Goal: Information Seeking & Learning: Learn about a topic

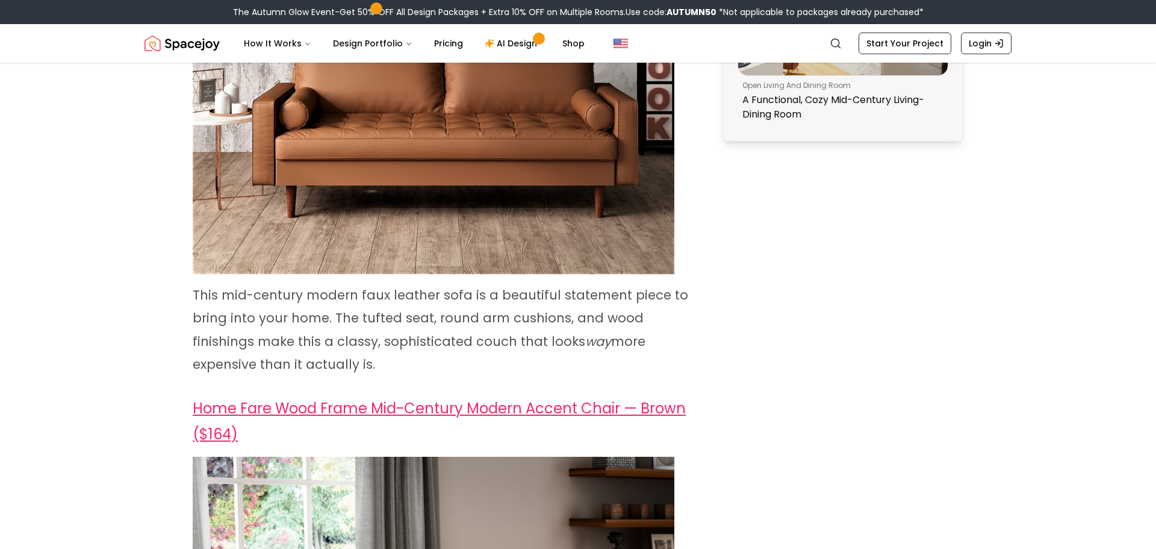
scroll to position [1181, 0]
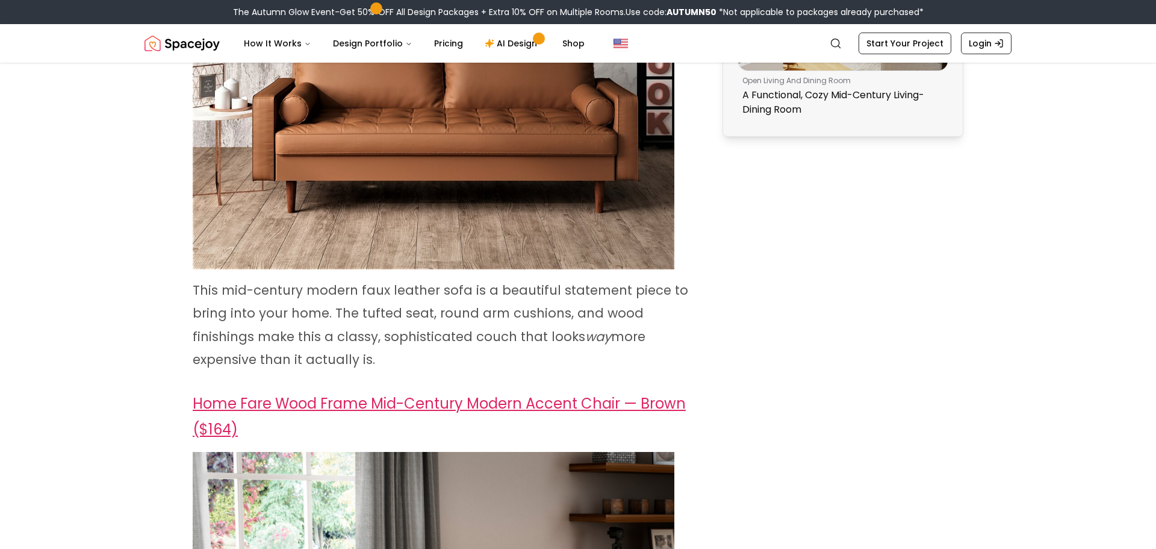
click at [366, 405] on link "Home Fare Wood Frame Mid-Century Modern Accent Chair — Brown ($164)" at bounding box center [439, 416] width 493 height 46
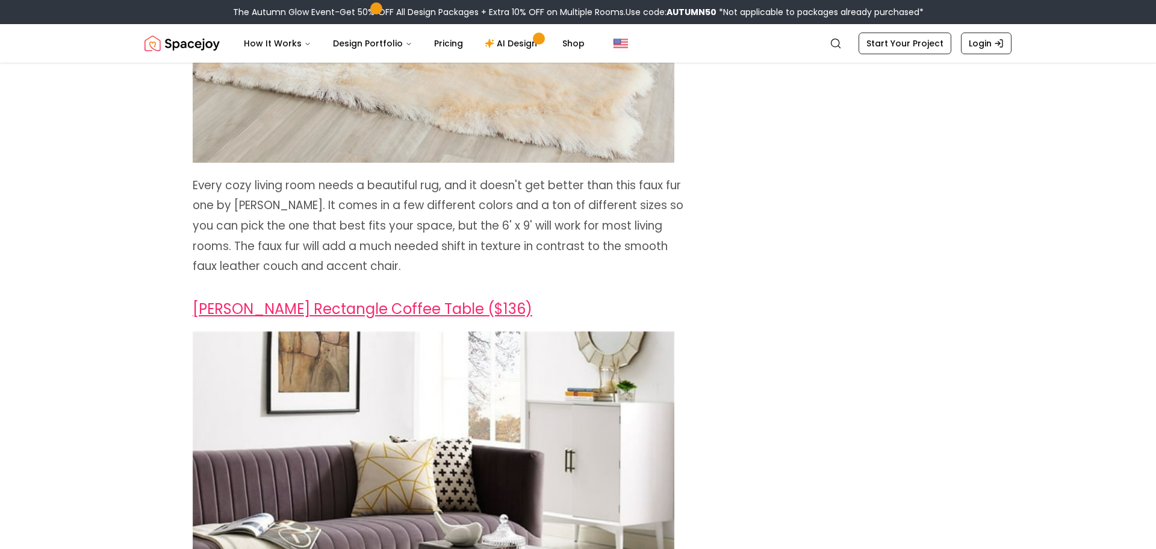
scroll to position [2590, 0]
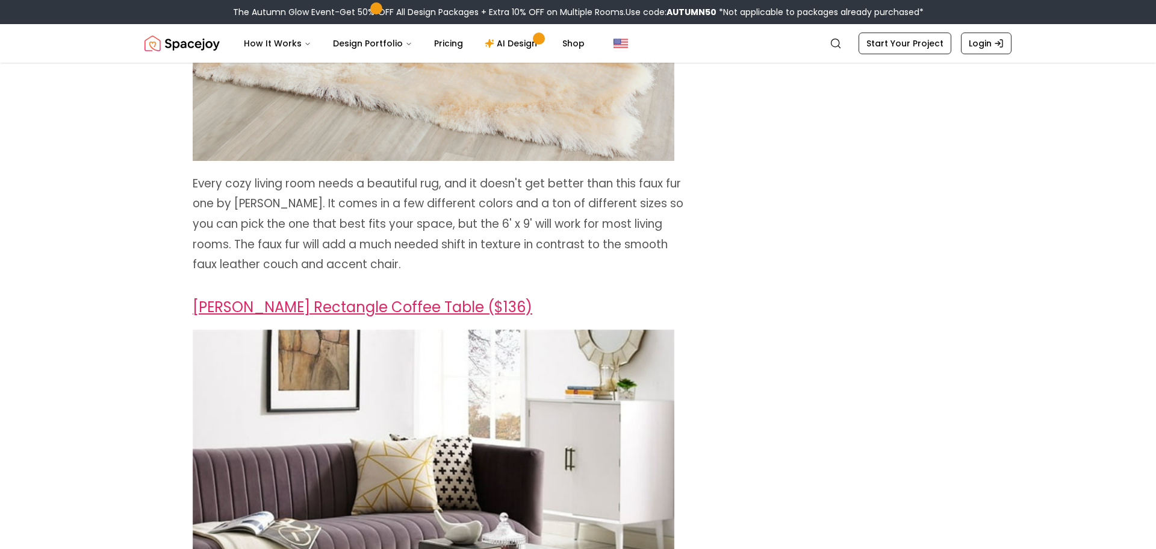
click at [365, 297] on link "[PERSON_NAME] Rectangle Coffee Table ($136)" at bounding box center [363, 307] width 340 height 20
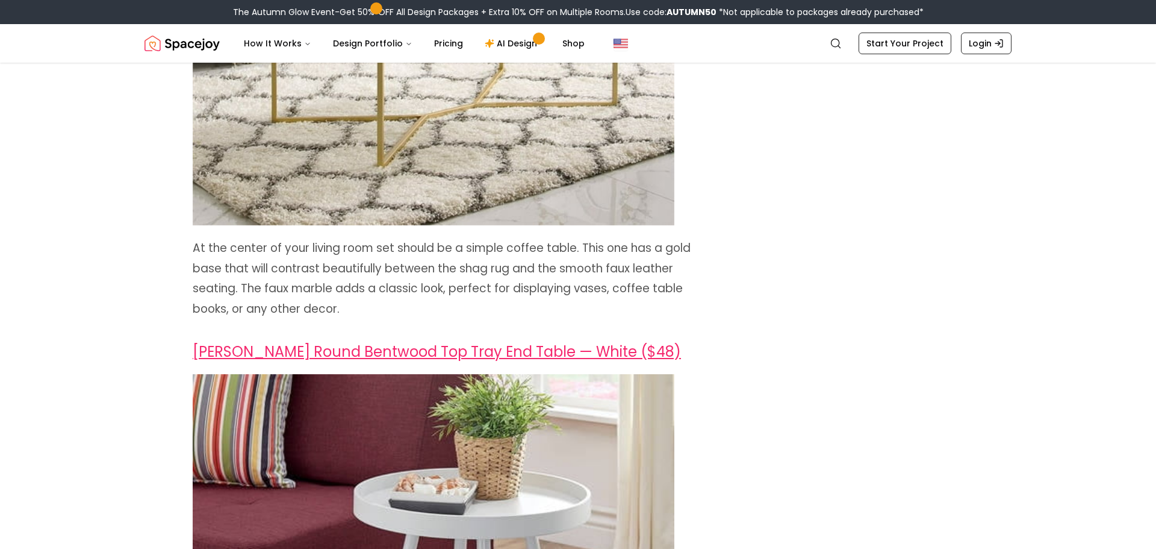
scroll to position [3183, 0]
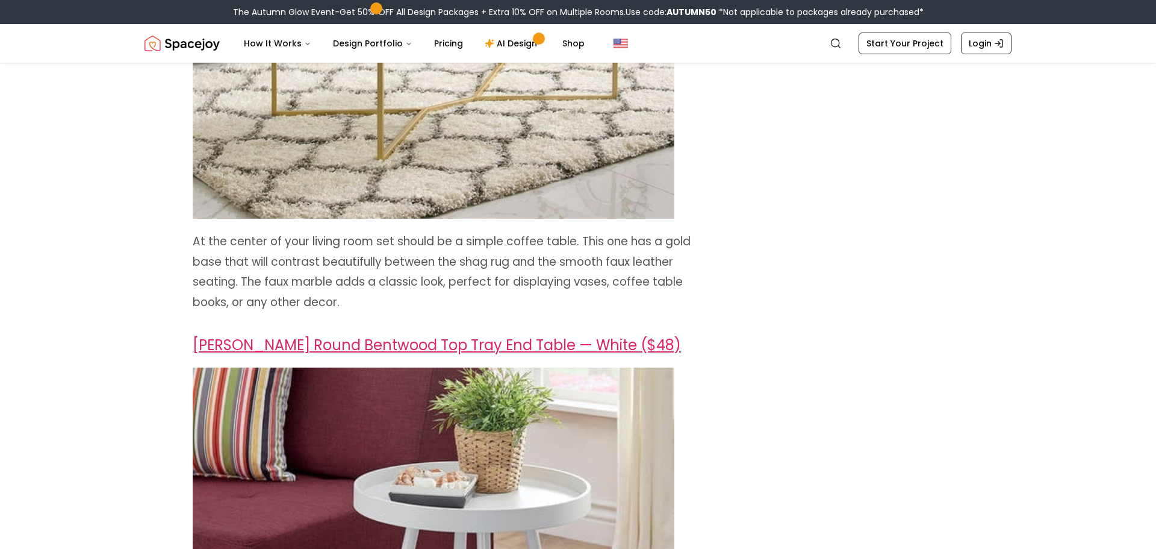
click at [351, 335] on link "[PERSON_NAME] Round Bentwood Top Tray End Table — White ($48)" at bounding box center [437, 345] width 488 height 20
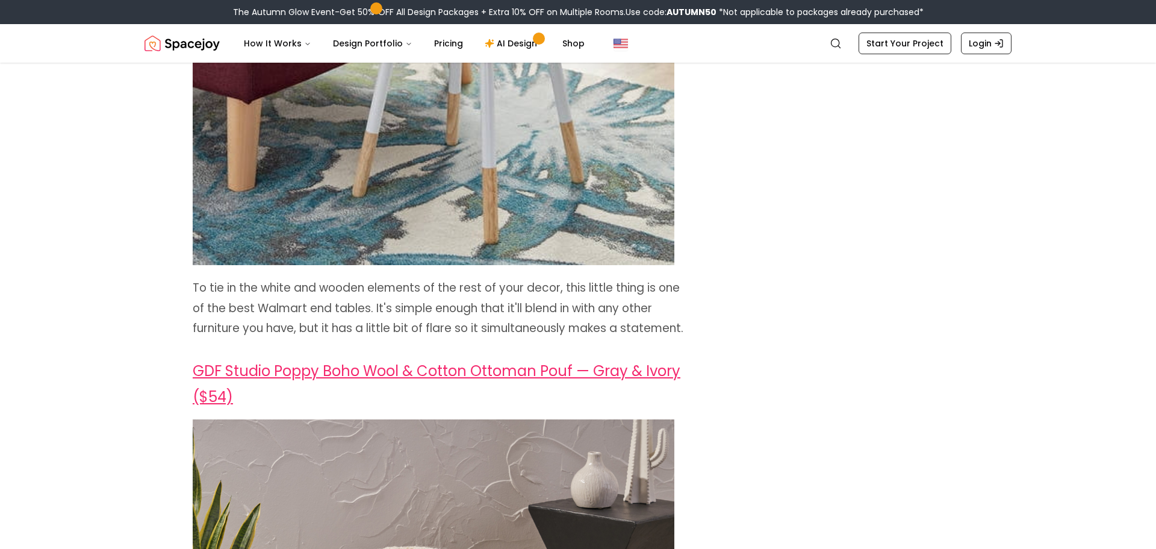
scroll to position [3824, 0]
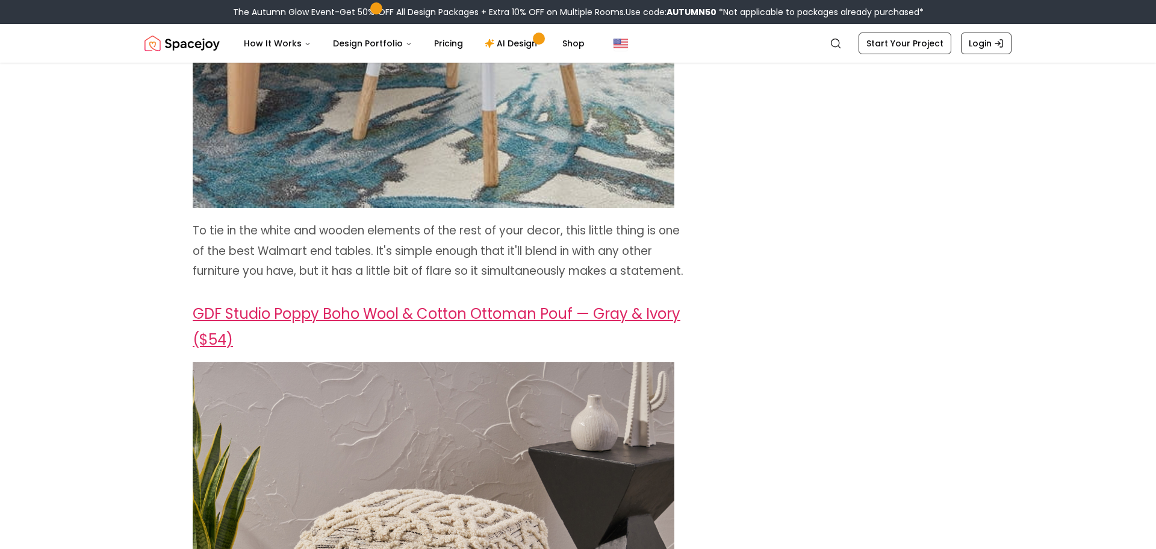
click at [357, 304] on link "GDF Studio Poppy Boho Wool & Cotton Ottoman Pouf — Gray & Ivory ($54)" at bounding box center [437, 327] width 488 height 46
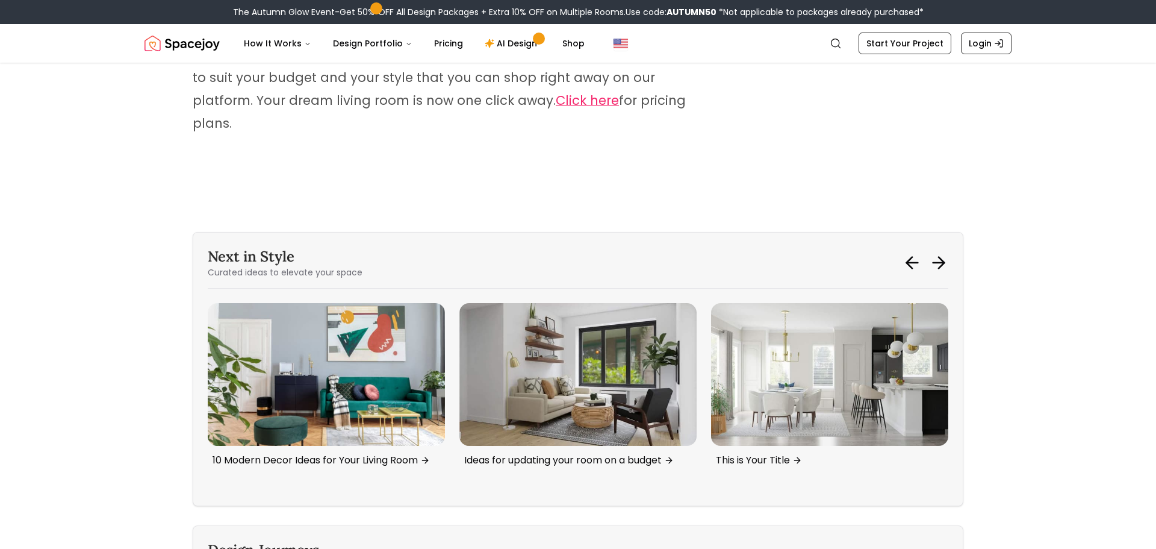
scroll to position [4942, 0]
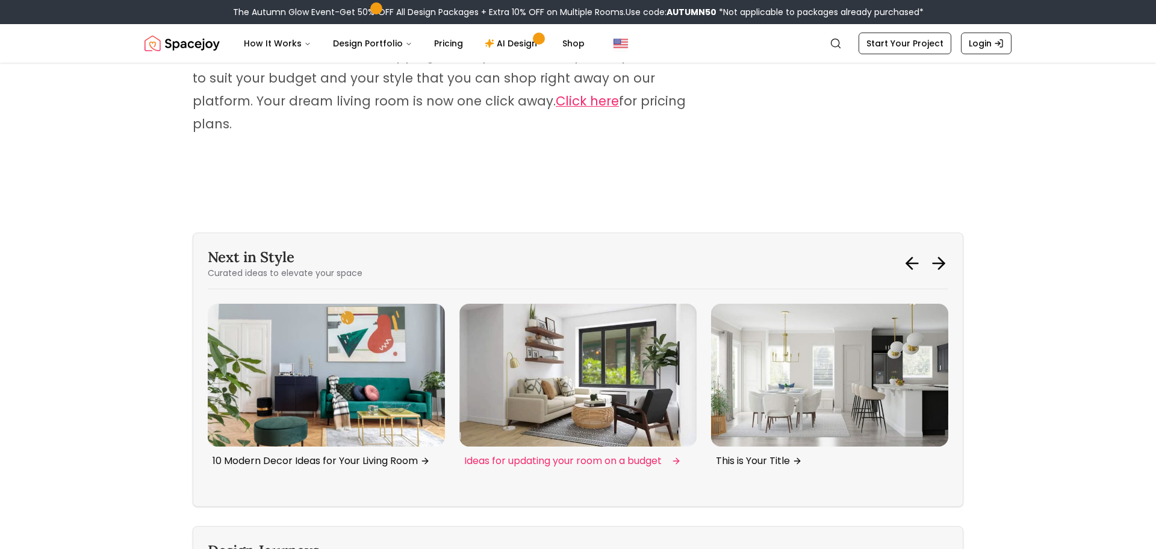
click at [535, 310] on img "4 / 6" at bounding box center [578, 375] width 237 height 142
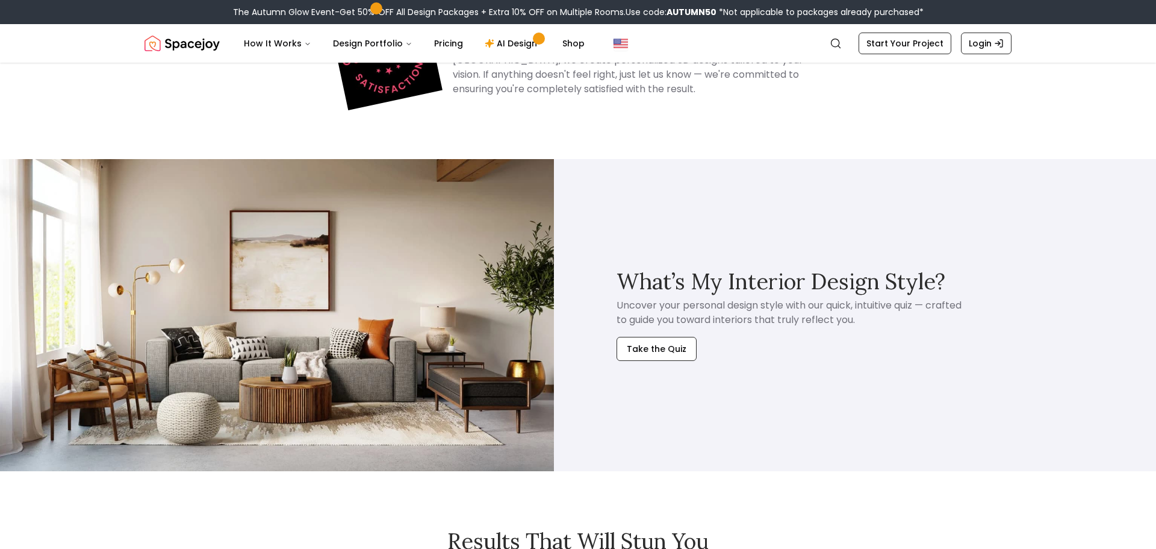
scroll to position [6643, 0]
